Goal: Answer question/provide support

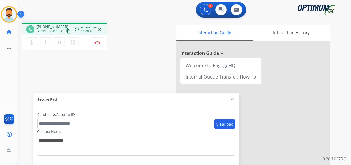
click at [66, 30] on mat-icon "content_copy" at bounding box center [68, 31] width 5 height 5
click at [97, 41] on img at bounding box center [97, 42] width 6 height 3
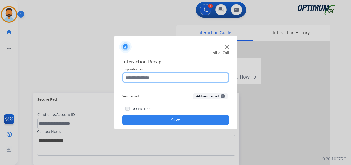
click at [179, 75] on input "text" at bounding box center [175, 77] width 107 height 10
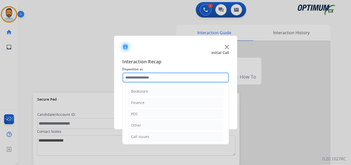
scroll to position [35, 0]
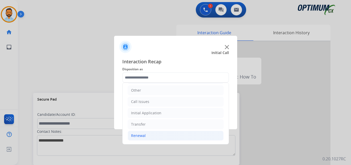
click at [159, 134] on li "Renewal" at bounding box center [176, 136] width 96 height 10
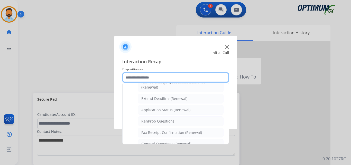
scroll to position [198, 0]
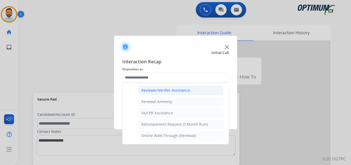
click at [176, 92] on div "Reviewer/Verifier Assistance" at bounding box center [165, 90] width 49 height 5
type input "**********"
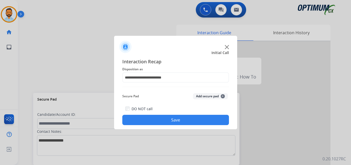
click at [175, 122] on button "Save" at bounding box center [175, 120] width 107 height 10
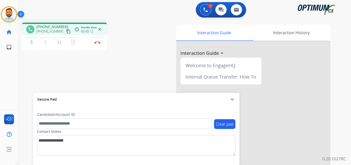
click at [66, 30] on mat-icon "content_copy" at bounding box center [68, 31] width 5 height 5
click at [97, 44] on button "Disconnect" at bounding box center [97, 42] width 11 height 11
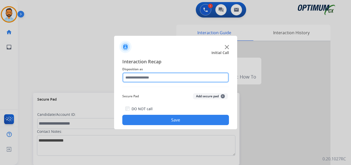
click at [168, 73] on input "text" at bounding box center [175, 77] width 107 height 10
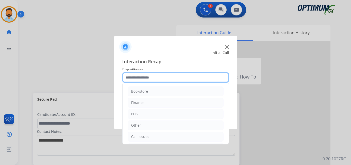
scroll to position [35, 0]
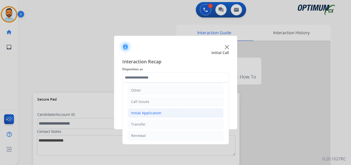
click at [156, 113] on div "Initial Application" at bounding box center [146, 112] width 30 height 5
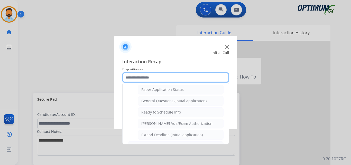
scroll to position [288, 0]
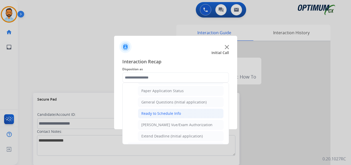
click at [169, 114] on div "Ready to Schedule Info" at bounding box center [161, 113] width 40 height 5
type input "**********"
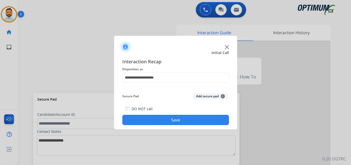
click at [172, 119] on button "Save" at bounding box center [175, 120] width 107 height 10
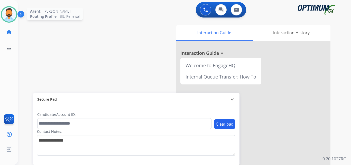
click at [5, 12] on img at bounding box center [9, 14] width 14 height 14
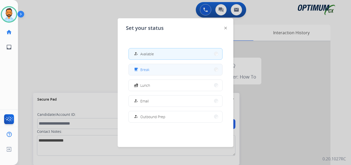
click at [149, 66] on button "free_breakfast Break" at bounding box center [176, 69] width 94 height 11
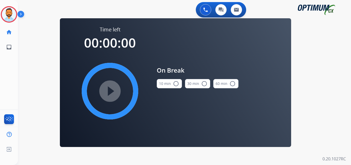
click at [166, 83] on button "10 min radio_button_unchecked" at bounding box center [169, 83] width 25 height 9
click at [113, 91] on mat-icon "play_circle_filled" at bounding box center [110, 91] width 6 height 6
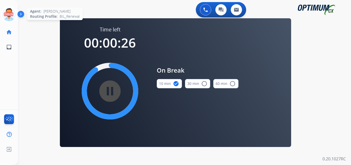
click at [13, 12] on icon at bounding box center [9, 14] width 17 height 17
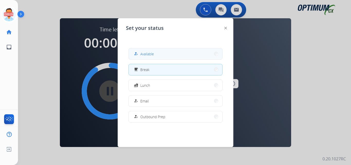
click at [140, 53] on div "how_to_reg" at bounding box center [136, 54] width 7 height 6
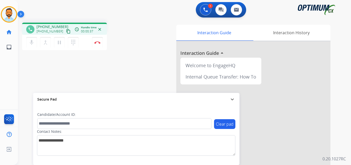
click at [65, 34] on button "content_copy" at bounding box center [68, 31] width 6 height 6
click at [99, 39] on button "Disconnect" at bounding box center [97, 42] width 11 height 11
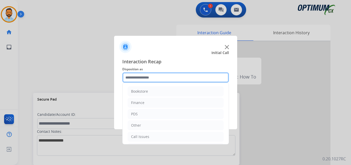
click at [187, 77] on input "text" at bounding box center [175, 77] width 107 height 10
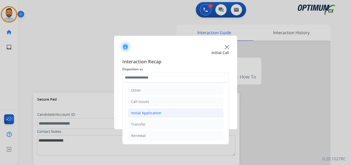
click at [158, 117] on li "Initial Application" at bounding box center [176, 113] width 96 height 10
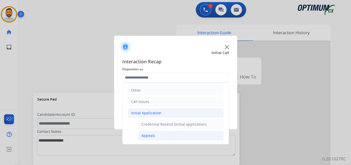
click at [150, 138] on div "Appeals" at bounding box center [148, 135] width 14 height 5
type input "*******"
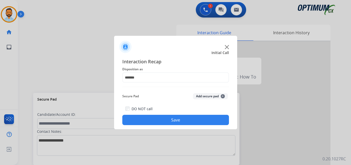
click at [172, 121] on button "Save" at bounding box center [175, 120] width 107 height 10
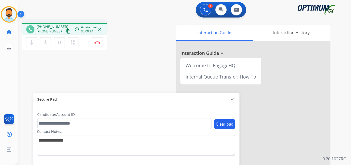
click at [65, 34] on button "content_copy" at bounding box center [68, 31] width 6 height 6
click at [95, 42] on img at bounding box center [97, 42] width 6 height 3
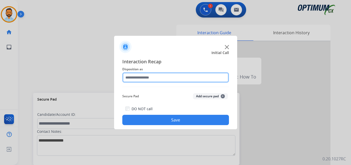
click at [163, 72] on input "text" at bounding box center [175, 77] width 107 height 10
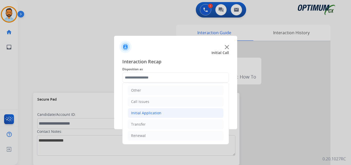
click at [170, 112] on li "Initial Application" at bounding box center [176, 113] width 96 height 10
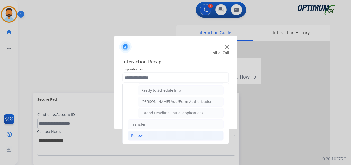
click at [147, 136] on li "Renewal" at bounding box center [176, 136] width 96 height 10
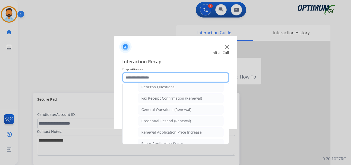
scroll to position [133, 0]
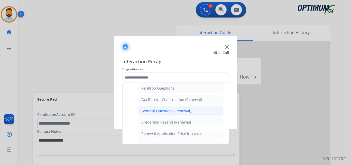
click at [168, 109] on div "General Questions (Renewal)" at bounding box center [166, 110] width 50 height 5
type input "**********"
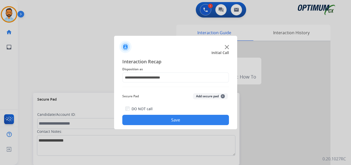
click at [157, 120] on button "Save" at bounding box center [175, 120] width 107 height 10
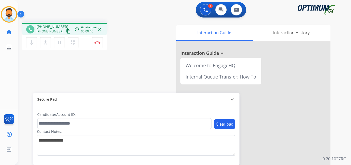
click at [66, 32] on mat-icon "content_copy" at bounding box center [68, 31] width 5 height 5
click at [62, 40] on mat-icon "pause" at bounding box center [59, 42] width 6 height 6
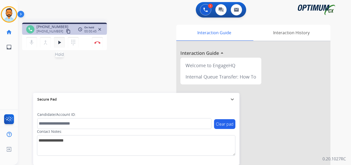
click at [58, 44] on mat-icon "play_arrow" at bounding box center [59, 42] width 6 height 6
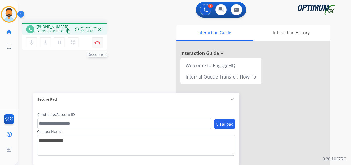
click at [98, 44] on button "Disconnect" at bounding box center [97, 42] width 11 height 11
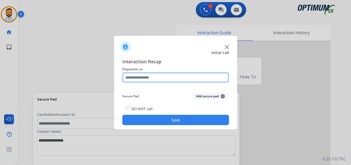
click at [139, 73] on input "text" at bounding box center [175, 77] width 107 height 10
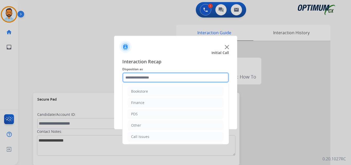
click at [139, 78] on input "text" at bounding box center [175, 77] width 107 height 10
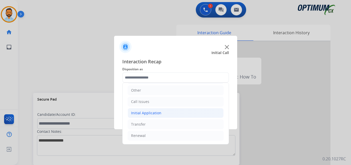
click at [152, 114] on div "Initial Application" at bounding box center [146, 112] width 30 height 5
click at [157, 112] on div "Initial Application" at bounding box center [146, 112] width 30 height 5
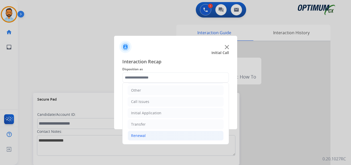
click at [148, 140] on li "Renewal" at bounding box center [176, 136] width 96 height 10
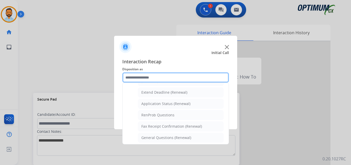
scroll to position [0, 0]
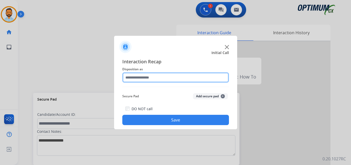
click at [164, 79] on input "text" at bounding box center [175, 77] width 107 height 10
click at [154, 78] on input "text" at bounding box center [175, 77] width 107 height 10
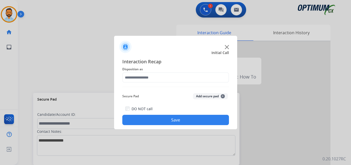
click at [161, 64] on span "Interaction Recap" at bounding box center [175, 62] width 107 height 8
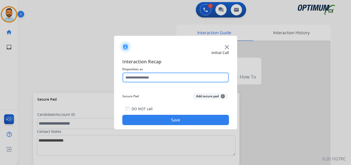
click at [154, 75] on input "text" at bounding box center [175, 77] width 107 height 10
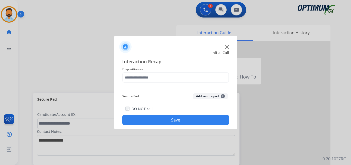
click at [164, 70] on span "Disposition as" at bounding box center [175, 69] width 107 height 6
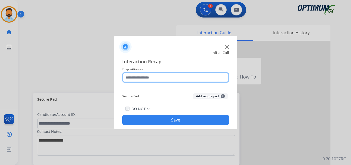
click at [160, 80] on input "text" at bounding box center [175, 77] width 107 height 10
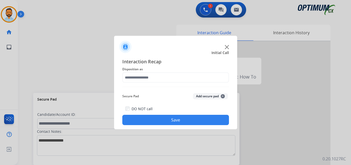
click at [170, 62] on span "Interaction Recap" at bounding box center [175, 62] width 107 height 8
click at [165, 71] on span "Disposition as" at bounding box center [175, 69] width 107 height 6
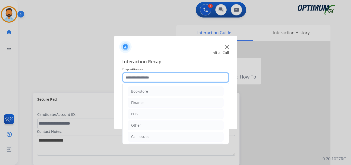
click at [163, 78] on input "text" at bounding box center [175, 77] width 107 height 10
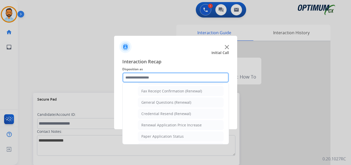
scroll to position [141, 0]
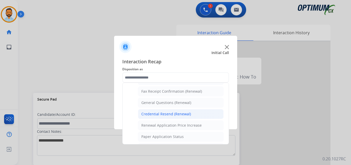
click at [175, 113] on div "Credential Resend (Renewal)" at bounding box center [166, 113] width 50 height 5
type input "**********"
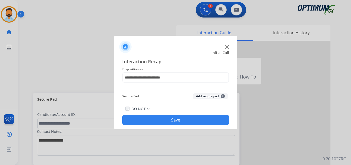
click at [167, 122] on button "Save" at bounding box center [175, 120] width 107 height 10
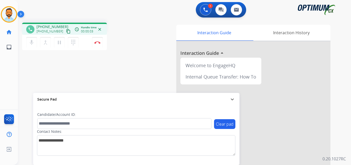
click at [66, 33] on mat-icon "content_copy" at bounding box center [68, 31] width 5 height 5
click at [60, 41] on mat-icon "pause" at bounding box center [59, 42] width 6 height 6
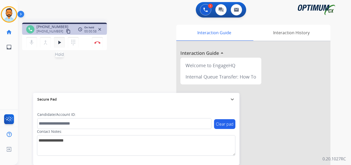
click at [56, 43] on button "play_arrow Hold" at bounding box center [59, 42] width 11 height 11
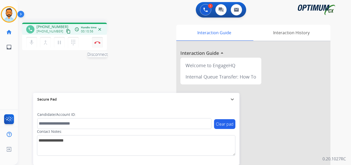
click at [97, 41] on img at bounding box center [97, 42] width 6 height 3
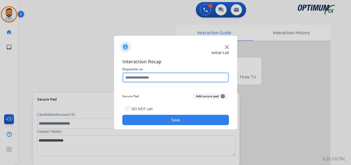
click at [167, 75] on input "text" at bounding box center [175, 77] width 107 height 10
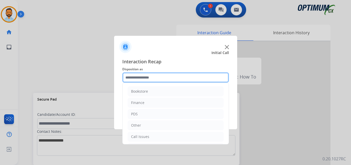
scroll to position [35, 0]
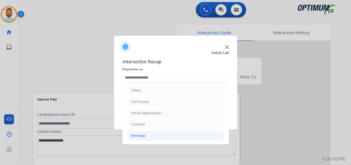
click at [145, 135] on li "Renewal" at bounding box center [176, 136] width 96 height 10
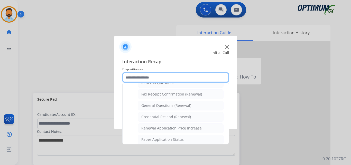
scroll to position [140, 0]
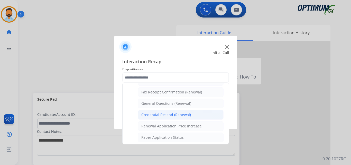
click at [179, 116] on div "Credential Resend (Renewal)" at bounding box center [166, 114] width 50 height 5
type input "**********"
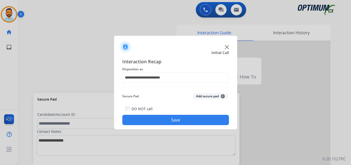
click at [176, 122] on button "Save" at bounding box center [175, 120] width 107 height 10
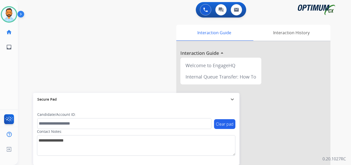
click at [20, 16] on img at bounding box center [21, 15] width 9 height 10
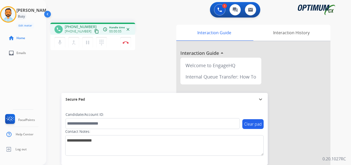
click at [94, 31] on mat-icon "content_copy" at bounding box center [96, 31] width 5 height 5
click at [125, 45] on button "Disconnect" at bounding box center [125, 42] width 11 height 11
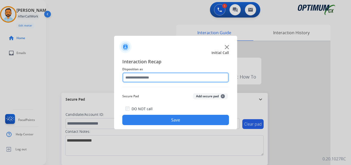
click at [162, 75] on input "text" at bounding box center [175, 77] width 107 height 10
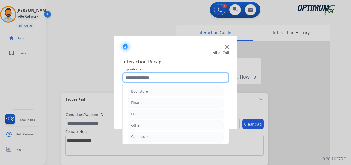
scroll to position [35, 0]
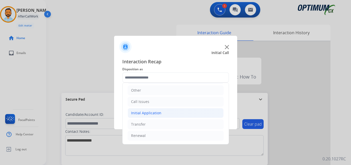
click at [151, 114] on div "Initial Application" at bounding box center [146, 112] width 30 height 5
click at [154, 114] on div "Initial Application" at bounding box center [146, 112] width 30 height 5
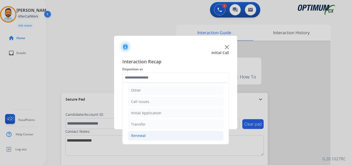
click at [150, 137] on li "Renewal" at bounding box center [176, 136] width 96 height 10
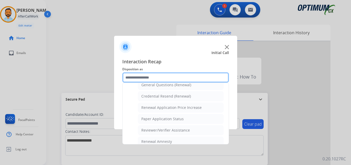
scroll to position [198, 0]
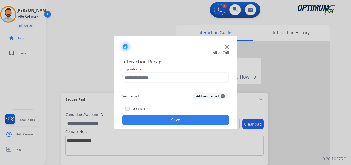
click at [175, 55] on div "Initial Call" at bounding box center [171, 52] width 123 height 5
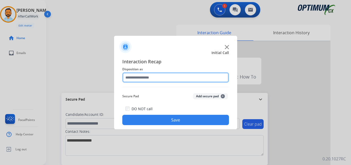
click at [172, 80] on input "text" at bounding box center [175, 77] width 107 height 10
click at [165, 77] on input "text" at bounding box center [175, 77] width 107 height 10
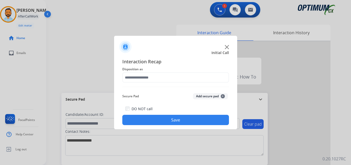
click at [180, 60] on span "Interaction Recap" at bounding box center [175, 62] width 107 height 8
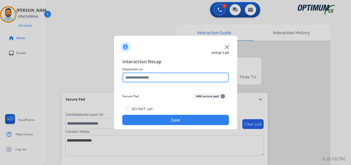
click at [167, 79] on input "text" at bounding box center [175, 77] width 107 height 10
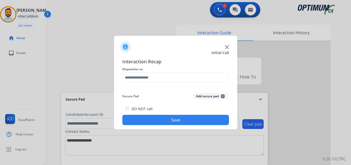
click at [186, 56] on div "Interaction Recap Disposition as Secure Pad Add secure pad + DO NOT call Save" at bounding box center [175, 91] width 123 height 75
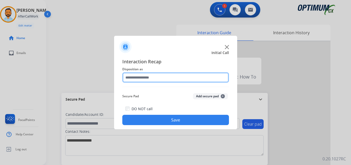
click at [172, 77] on input "text" at bounding box center [175, 77] width 107 height 10
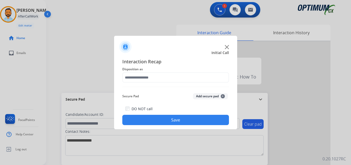
click at [186, 52] on div "Initial Call" at bounding box center [171, 52] width 123 height 5
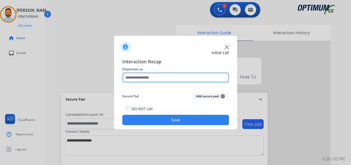
click at [165, 79] on input "text" at bounding box center [175, 77] width 107 height 10
click at [179, 78] on input "text" at bounding box center [175, 77] width 107 height 10
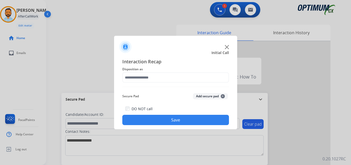
click at [175, 65] on span "Interaction Recap" at bounding box center [175, 62] width 107 height 8
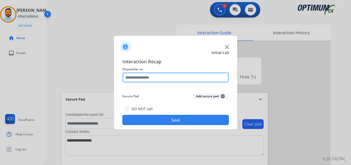
click at [167, 80] on input "text" at bounding box center [175, 77] width 107 height 10
click at [167, 78] on input "text" at bounding box center [175, 77] width 107 height 10
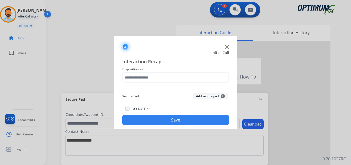
click at [168, 67] on span "Disposition as" at bounding box center [175, 69] width 107 height 6
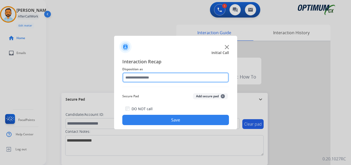
click at [161, 77] on input "text" at bounding box center [175, 77] width 107 height 10
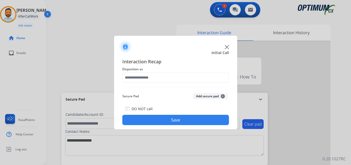
click at [164, 66] on span "Interaction Recap" at bounding box center [175, 62] width 107 height 8
click at [164, 69] on span "Disposition as" at bounding box center [175, 69] width 107 height 6
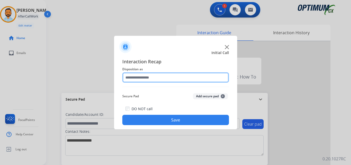
click at [156, 77] on input "text" at bounding box center [175, 77] width 107 height 10
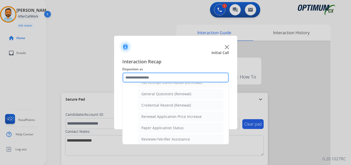
scroll to position [147, 0]
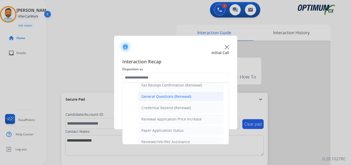
click at [164, 94] on div "General Questions (Renewal)" at bounding box center [166, 96] width 50 height 5
type input "**********"
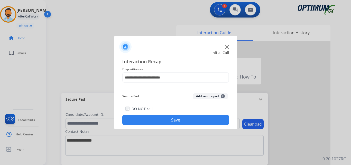
click at [161, 118] on button "Save" at bounding box center [175, 120] width 107 height 10
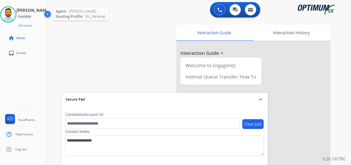
click at [10, 19] on img at bounding box center [8, 14] width 14 height 14
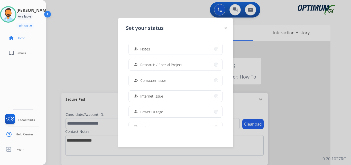
scroll to position [128, 0]
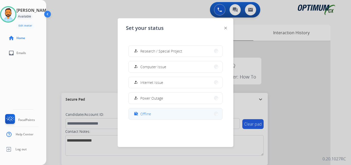
click at [157, 117] on button "work_off Offline" at bounding box center [176, 113] width 94 height 11
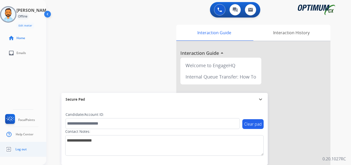
click at [22, 148] on span "Log out" at bounding box center [20, 149] width 11 height 4
